Goal: Task Accomplishment & Management: Use online tool/utility

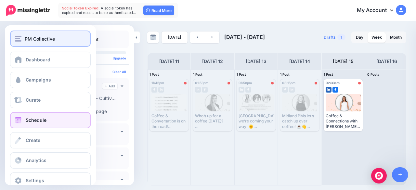
click at [22, 38] on div "PM Collective" at bounding box center [50, 38] width 71 height 7
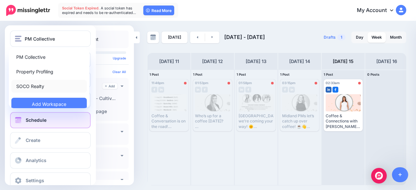
click at [32, 85] on link "SOCO Realty" at bounding box center [48, 86] width 75 height 13
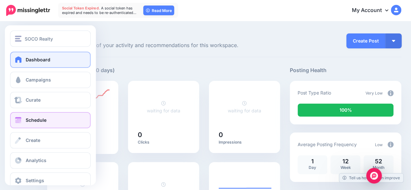
click at [23, 118] on link "Schedule" at bounding box center [50, 120] width 81 height 16
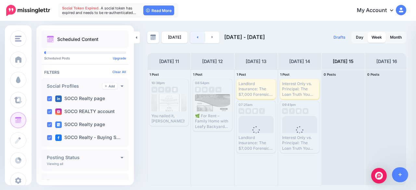
click at [197, 36] on link at bounding box center [197, 38] width 15 height 12
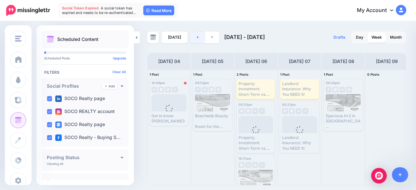
click at [197, 36] on link at bounding box center [197, 38] width 15 height 12
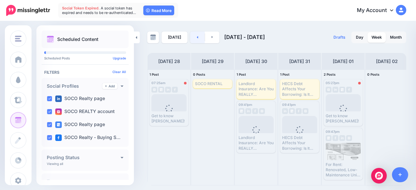
click at [197, 39] on icon at bounding box center [198, 37] width 2 height 4
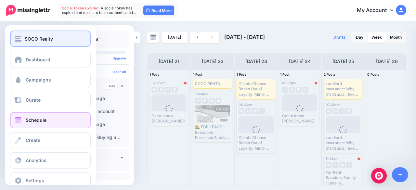
click at [14, 38] on button "SOCO Realty" at bounding box center [50, 39] width 81 height 16
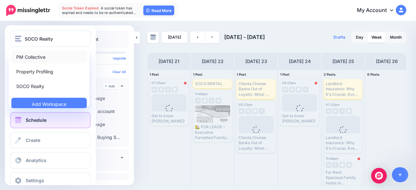
click at [33, 58] on link "PM Collective" at bounding box center [48, 57] width 75 height 13
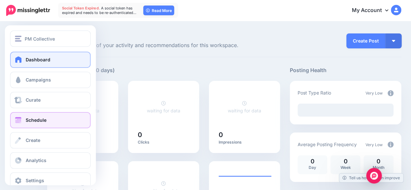
click at [17, 123] on span at bounding box center [18, 120] width 8 height 7
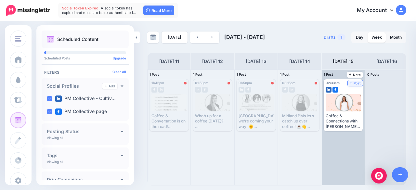
click at [351, 84] on icon at bounding box center [351, 82] width 3 height 3
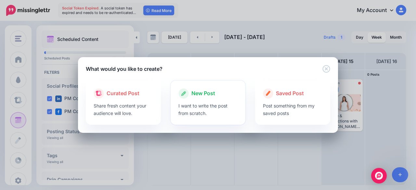
click at [211, 101] on div at bounding box center [207, 100] width 59 height 3
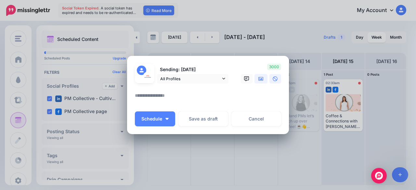
click at [261, 78] on icon at bounding box center [260, 79] width 5 height 4
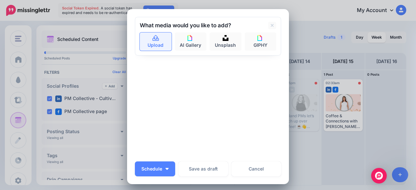
click at [157, 44] on link "Upload" at bounding box center [156, 42] width 32 height 18
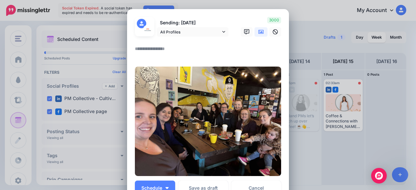
click at [259, 32] on icon at bounding box center [260, 31] width 5 height 5
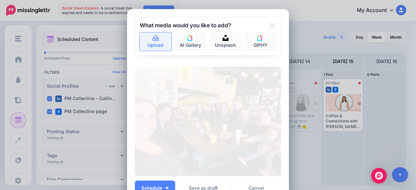
click at [161, 48] on link "Upload" at bounding box center [156, 42] width 32 height 18
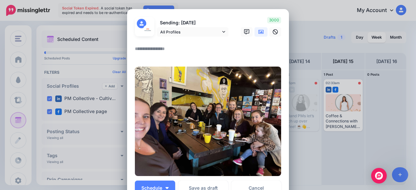
paste textarea "**********"
type textarea "**********"
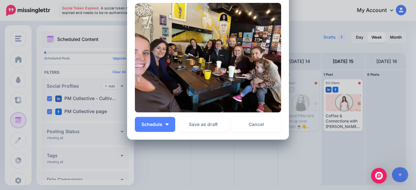
scroll to position [65, 0]
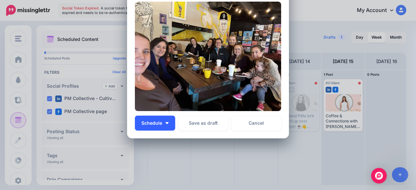
click at [159, 128] on button "Schedule" at bounding box center [155, 123] width 40 height 15
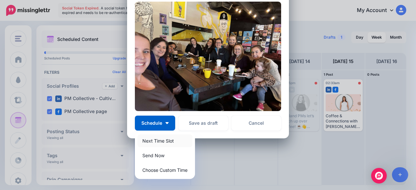
click at [153, 143] on link "Next Time Slot" at bounding box center [164, 141] width 55 height 13
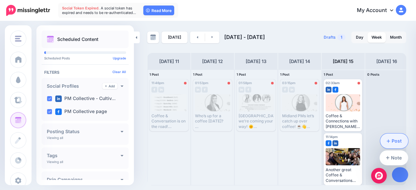
click at [395, 139] on link "Post" at bounding box center [394, 141] width 28 height 15
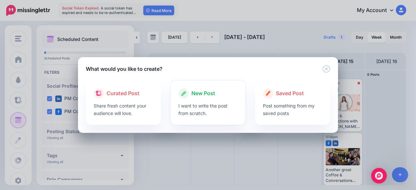
click at [193, 96] on span "New Post" at bounding box center [203, 93] width 24 height 8
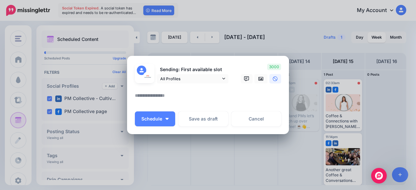
paste textarea "**********"
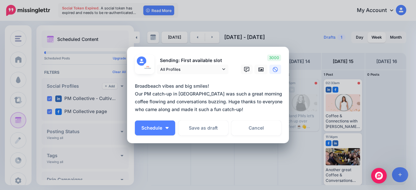
click at [211, 87] on textarea "**********" at bounding box center [210, 97] width 150 height 31
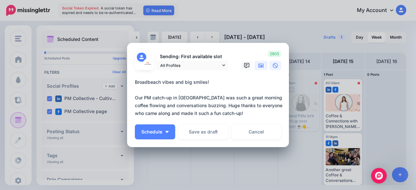
type textarea "**********"
click at [258, 67] on icon at bounding box center [260, 66] width 5 height 4
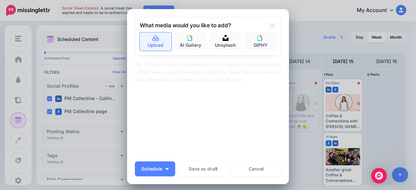
click at [146, 45] on link "Upload" at bounding box center [156, 42] width 32 height 18
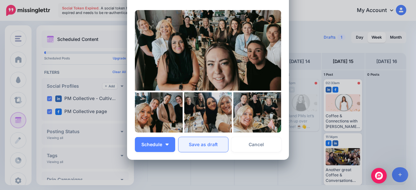
scroll to position [98, 0]
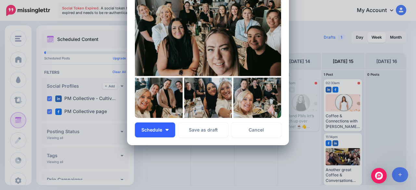
click at [167, 132] on button "Schedule" at bounding box center [155, 130] width 40 height 15
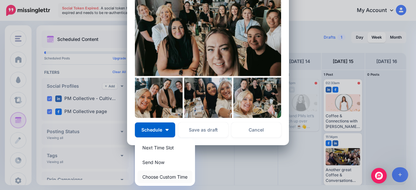
click at [170, 178] on link "Choose Custom Time" at bounding box center [164, 177] width 55 height 13
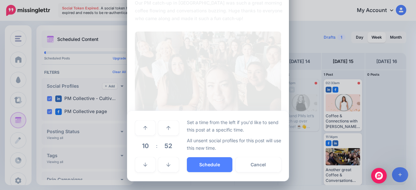
scroll to position [61, 0]
click at [143, 128] on icon at bounding box center [145, 128] width 4 height 4
click at [170, 130] on link at bounding box center [168, 128] width 20 height 15
click at [169, 169] on link at bounding box center [168, 164] width 20 height 15
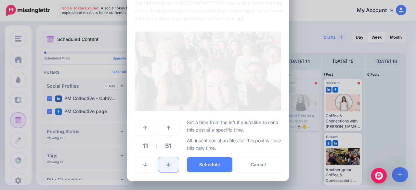
click at [169, 169] on link at bounding box center [168, 164] width 20 height 15
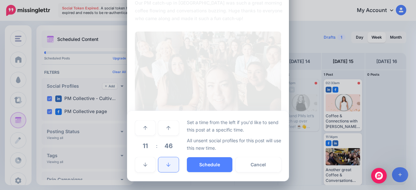
click at [169, 169] on link at bounding box center [168, 164] width 20 height 15
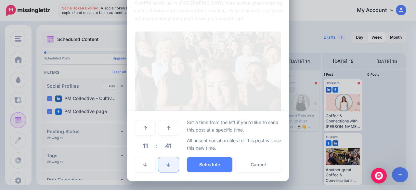
click at [169, 169] on link at bounding box center [168, 164] width 20 height 15
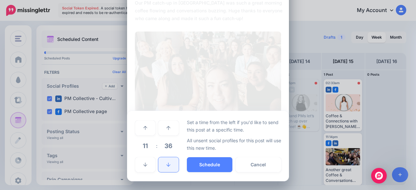
click at [169, 169] on link at bounding box center [168, 164] width 20 height 15
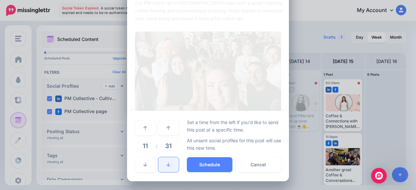
click at [169, 169] on link at bounding box center [168, 164] width 20 height 15
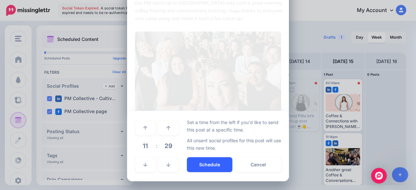
click at [200, 160] on button "Schedule" at bounding box center [210, 164] width 46 height 15
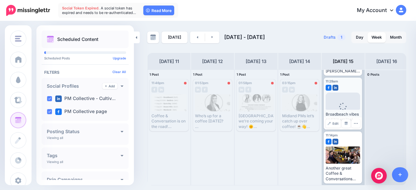
scroll to position [57, 0]
